Goal: Transaction & Acquisition: Purchase product/service

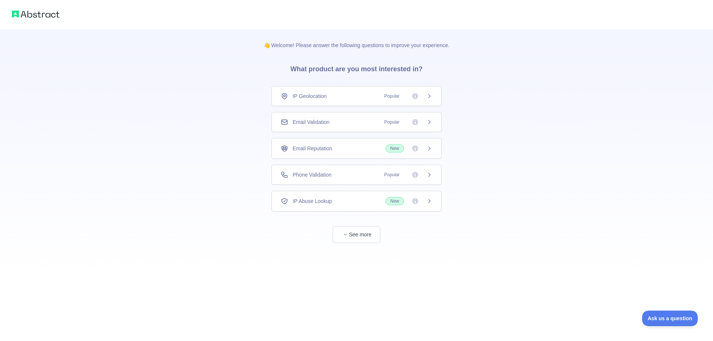
click at [355, 124] on div "Email Validation Popular" at bounding box center [357, 121] width 152 height 7
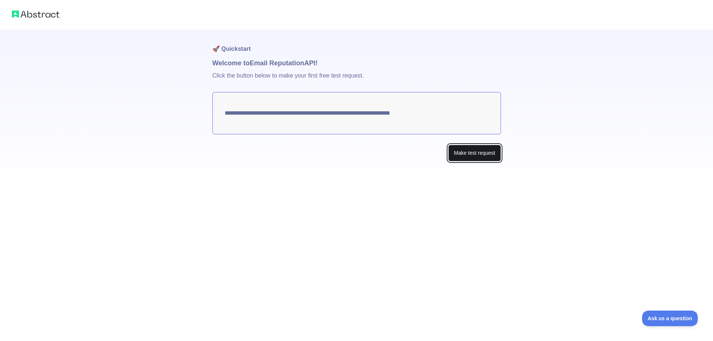
click at [464, 156] on button "Make test request" at bounding box center [474, 153] width 52 height 17
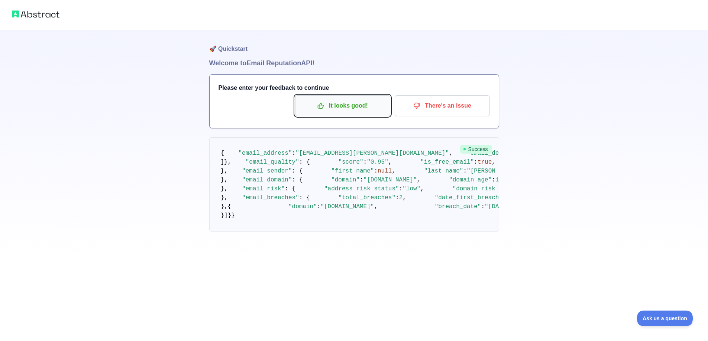
click at [348, 106] on p "It looks good!" at bounding box center [342, 106] width 84 height 13
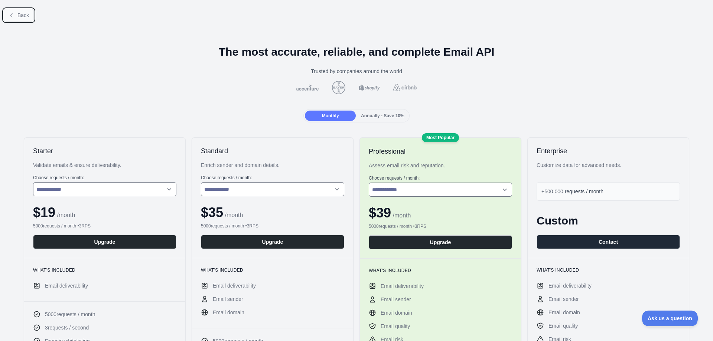
click at [8, 14] on button "Back" at bounding box center [19, 15] width 30 height 13
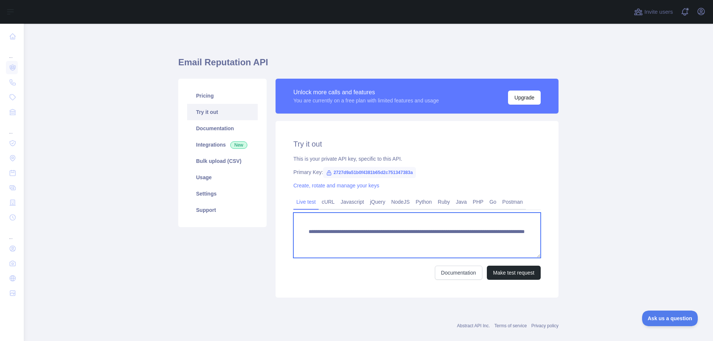
drag, startPoint x: 301, startPoint y: 234, endPoint x: 435, endPoint y: 247, distance: 134.0
click at [435, 247] on textarea "**********" at bounding box center [416, 235] width 247 height 45
